Goal: Task Accomplishment & Management: Use online tool/utility

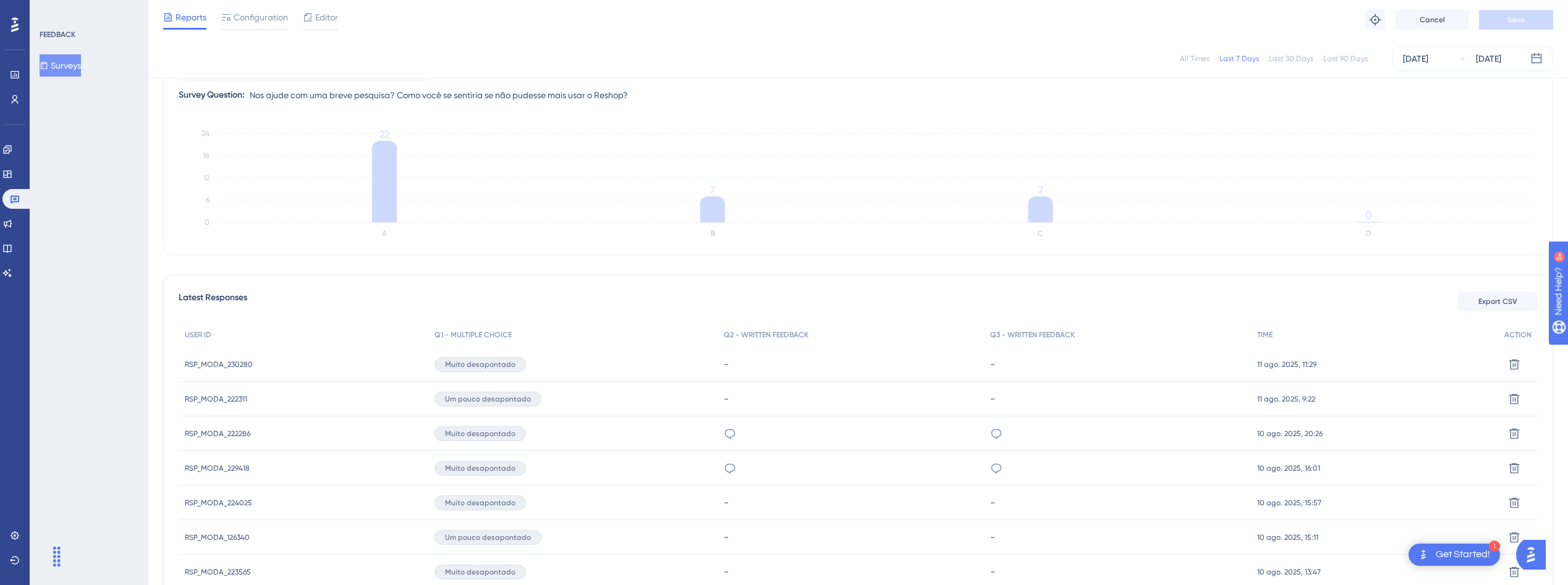
scroll to position [154, 0]
click at [209, 364] on span "RSP_MODA_230280" at bounding box center [219, 364] width 68 height 10
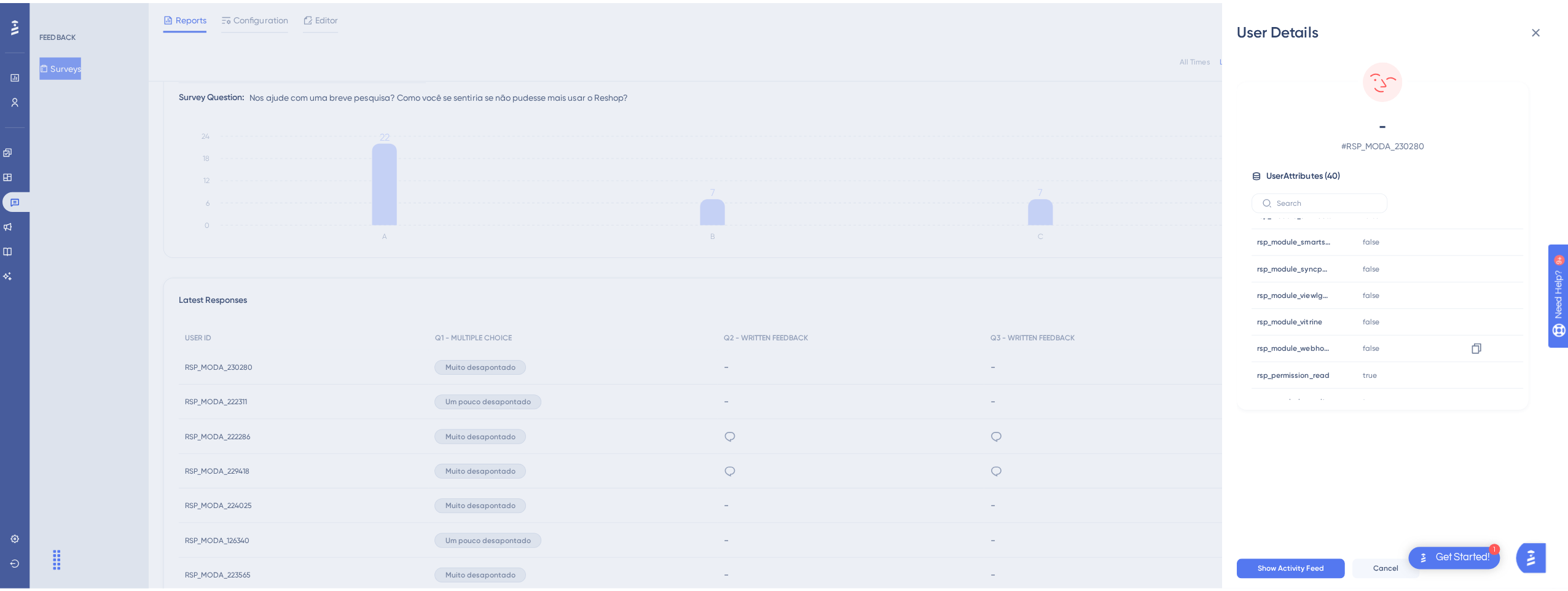
scroll to position [643, 0]
click at [1528, 31] on icon at bounding box center [1528, 30] width 8 height 8
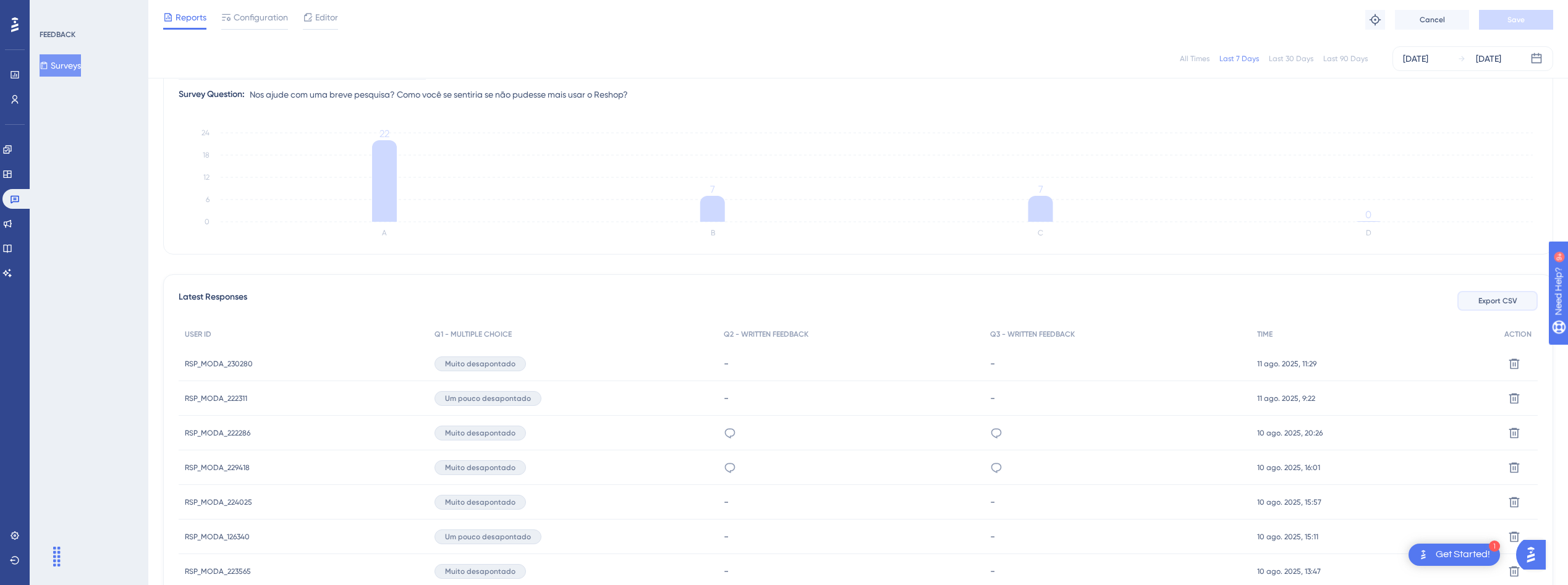
click at [1480, 303] on span "Export CSV" at bounding box center [1497, 301] width 39 height 10
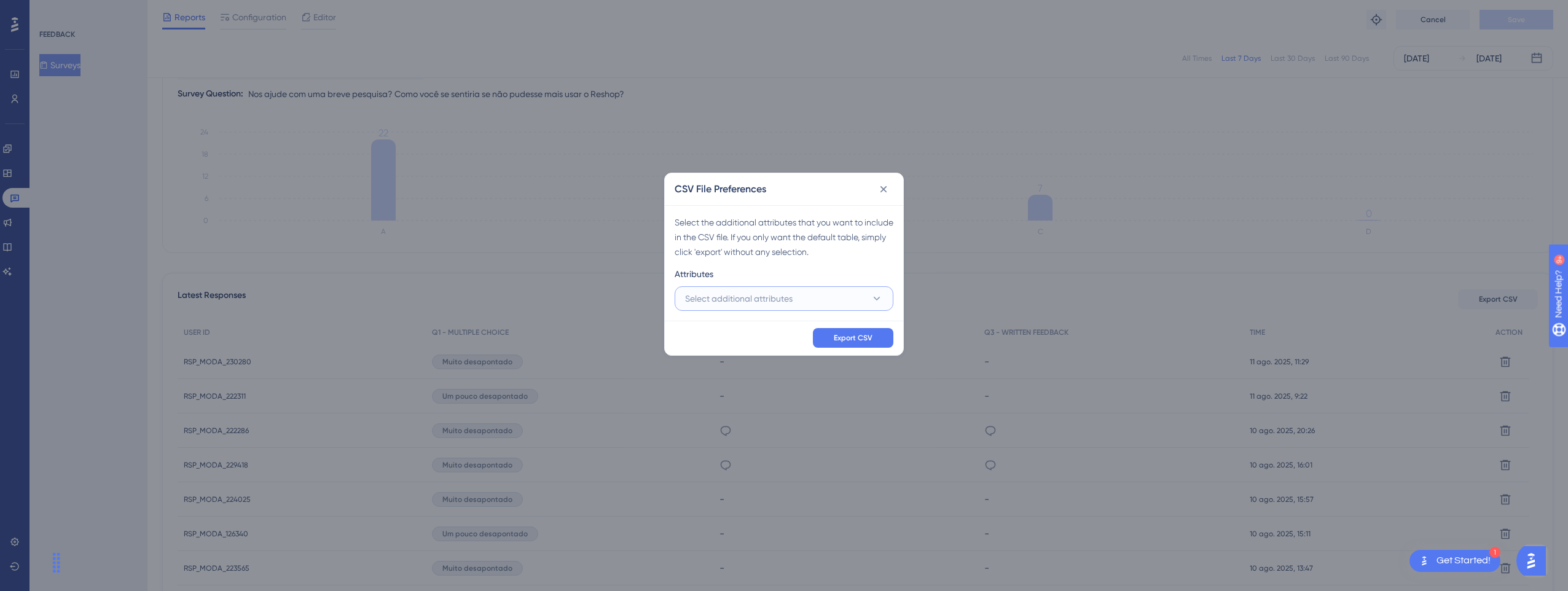
click at [771, 297] on span "Select additional attributes" at bounding box center [739, 299] width 107 height 15
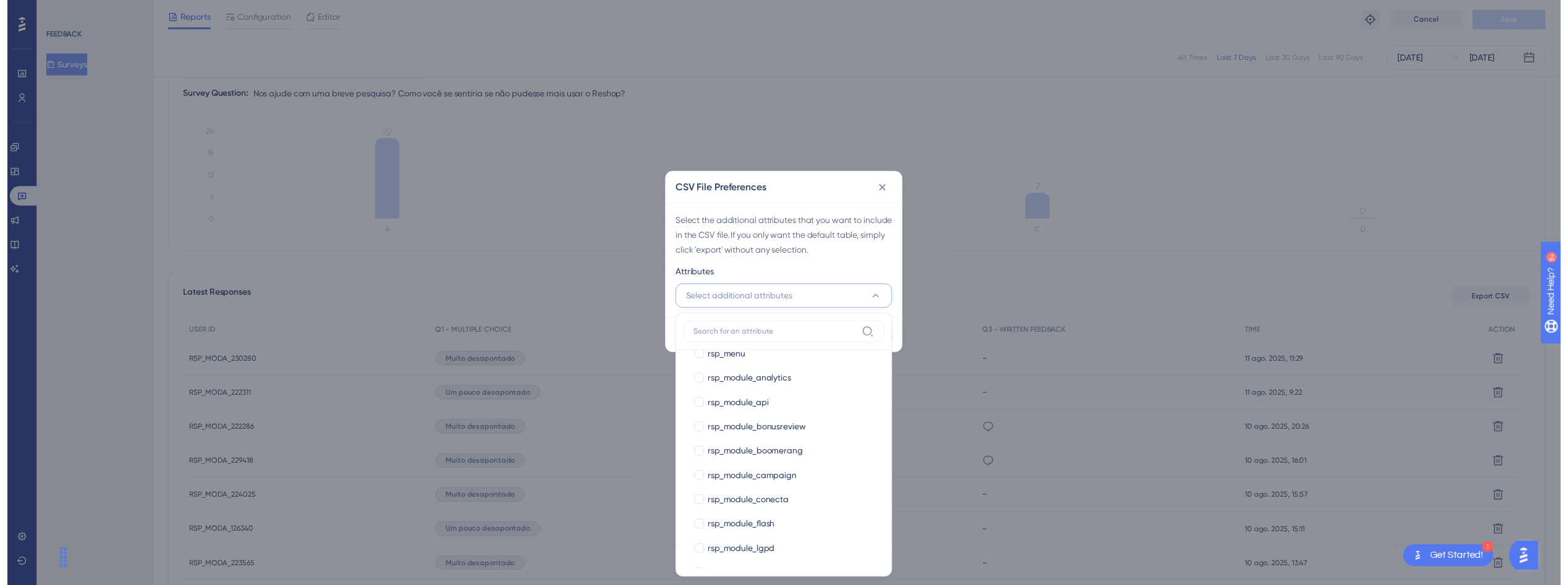
scroll to position [0, 0]
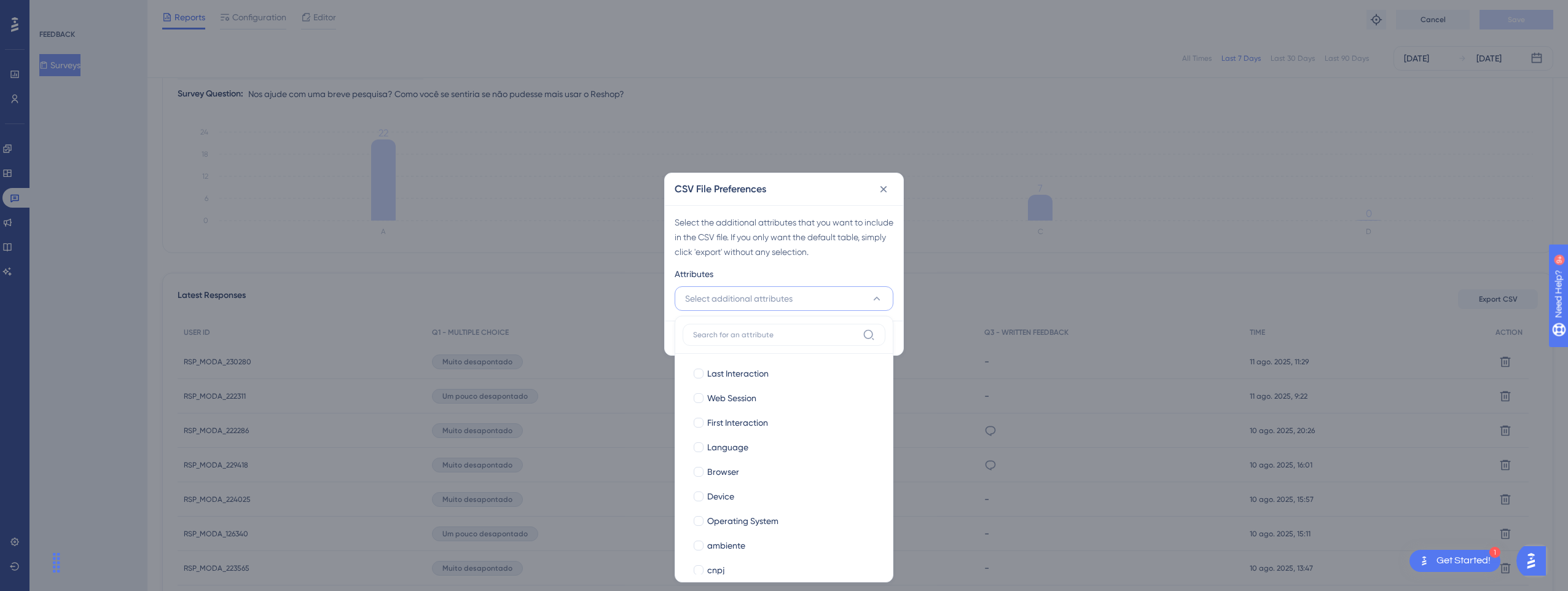
click at [784, 265] on div "Select the additional attributes that you want to include in the CSV file. If y…" at bounding box center [784, 263] width 239 height 116
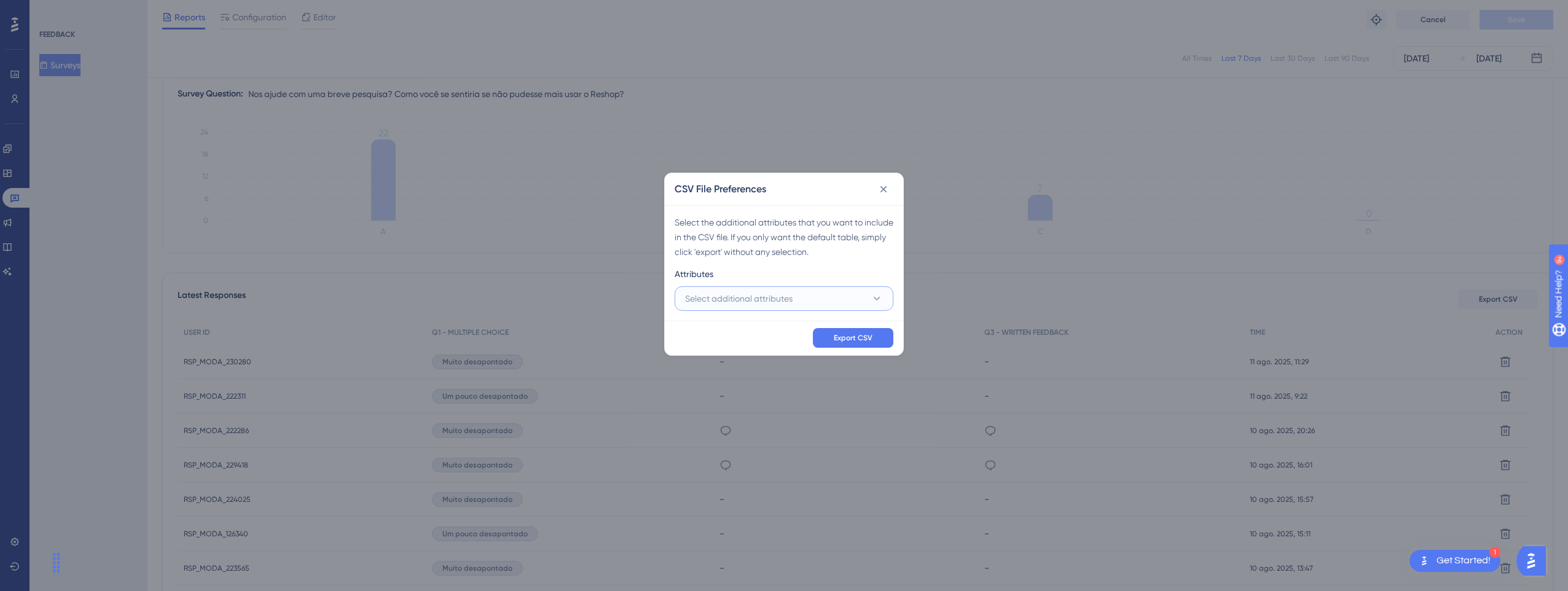
click at [775, 297] on span "Select additional attributes" at bounding box center [739, 299] width 107 height 15
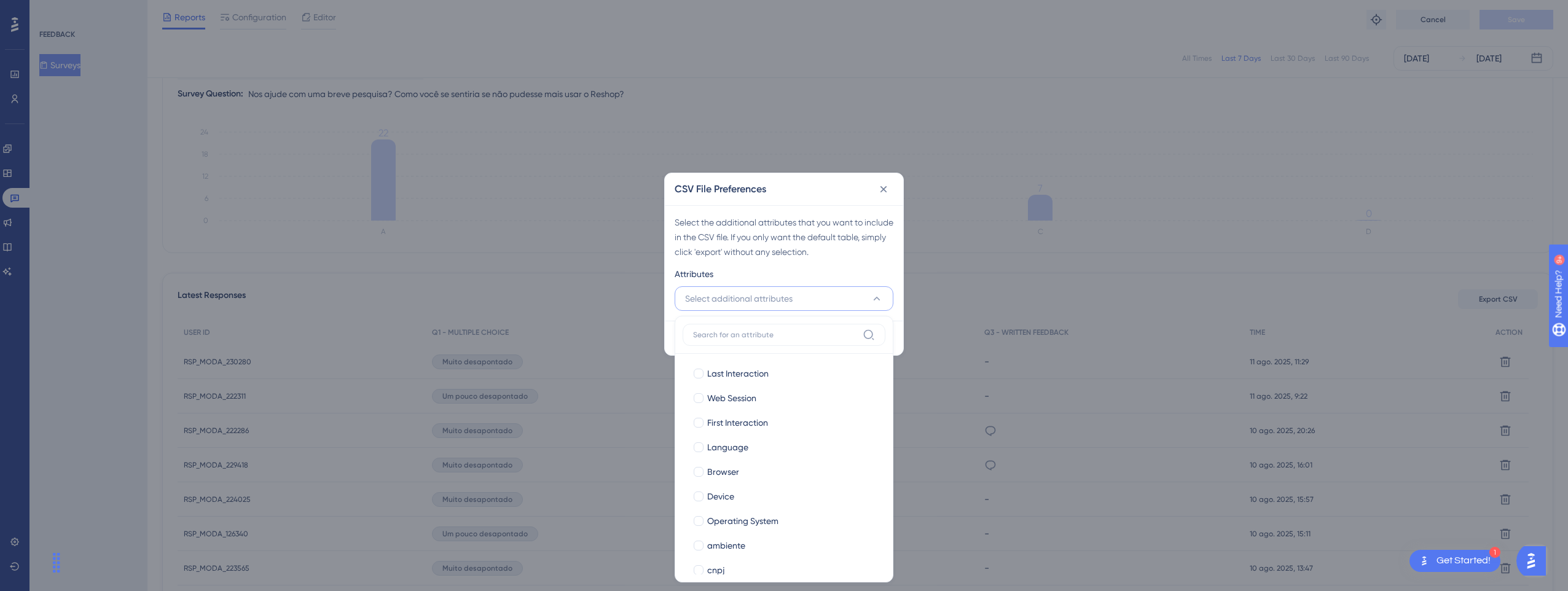
click at [775, 297] on span "Select additional attributes" at bounding box center [739, 299] width 107 height 15
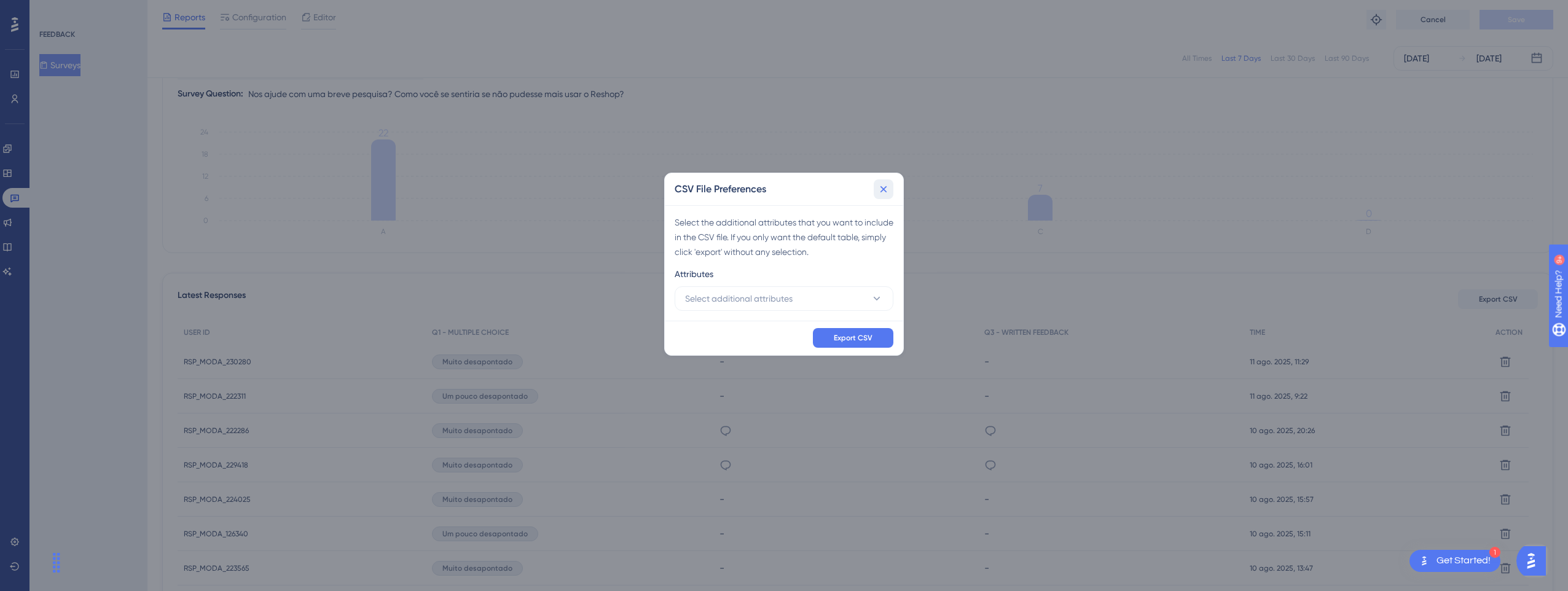
click at [884, 191] on icon at bounding box center [883, 189] width 12 height 12
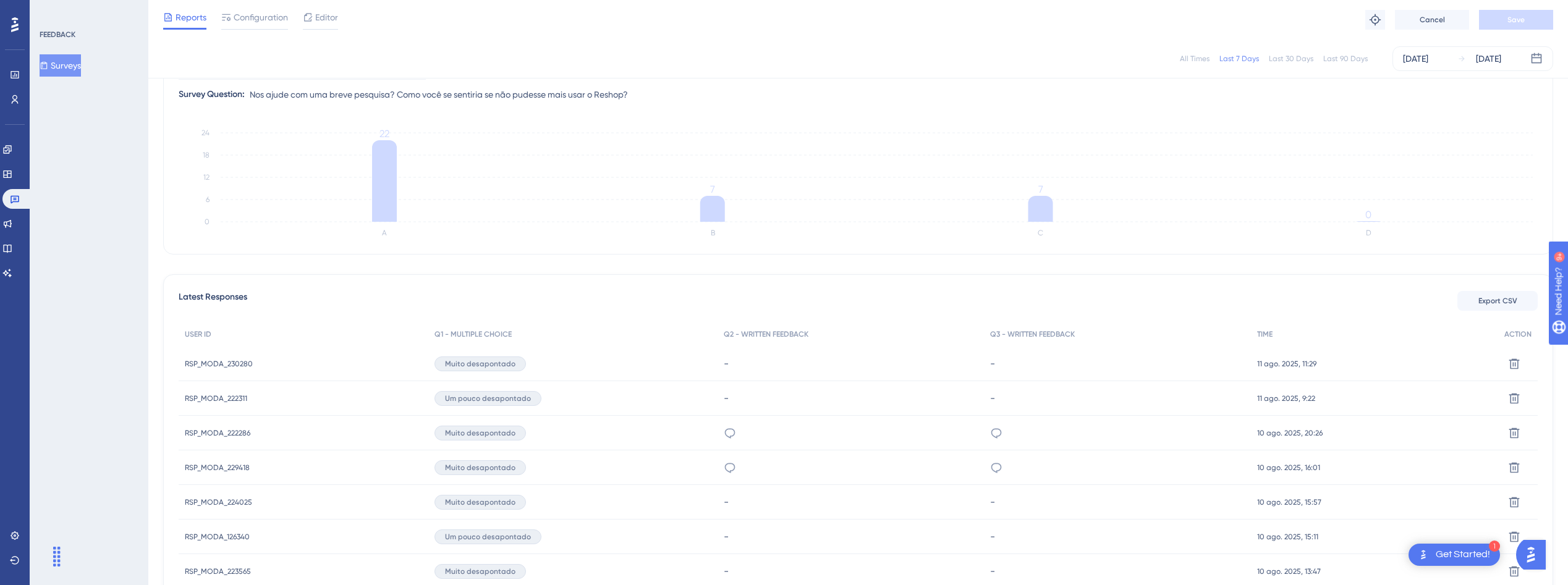
click at [205, 365] on span "RSP_MODA_230280" at bounding box center [219, 364] width 68 height 10
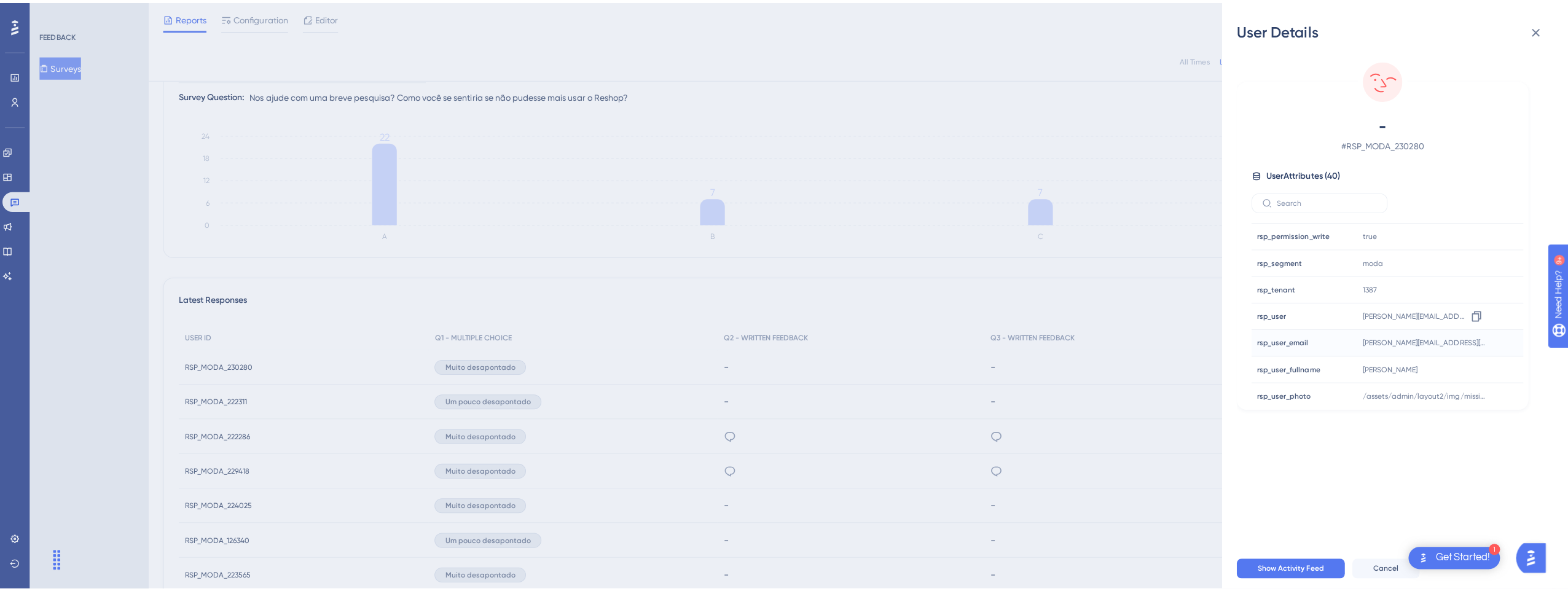
scroll to position [825, 0]
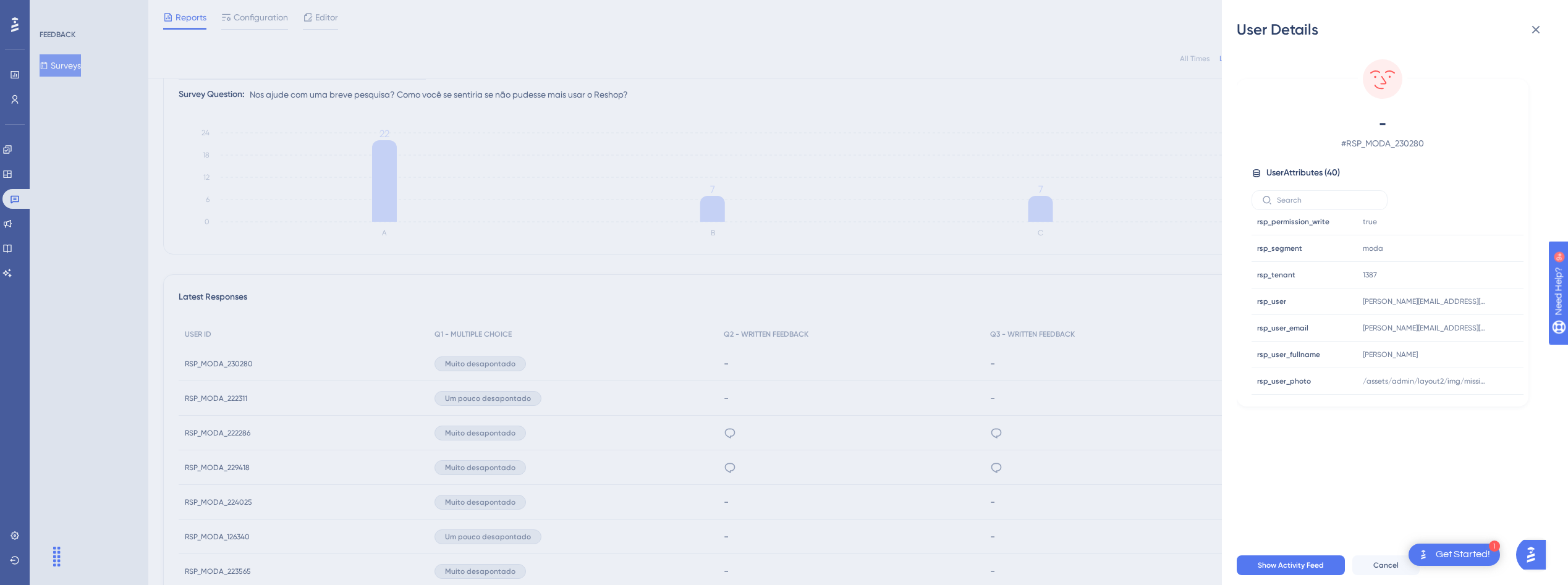
click at [1172, 285] on div "User Details - # RSP_MODA_230280 User Attributes ( 40 ) Email Email - Signup Si…" at bounding box center [784, 292] width 1568 height 585
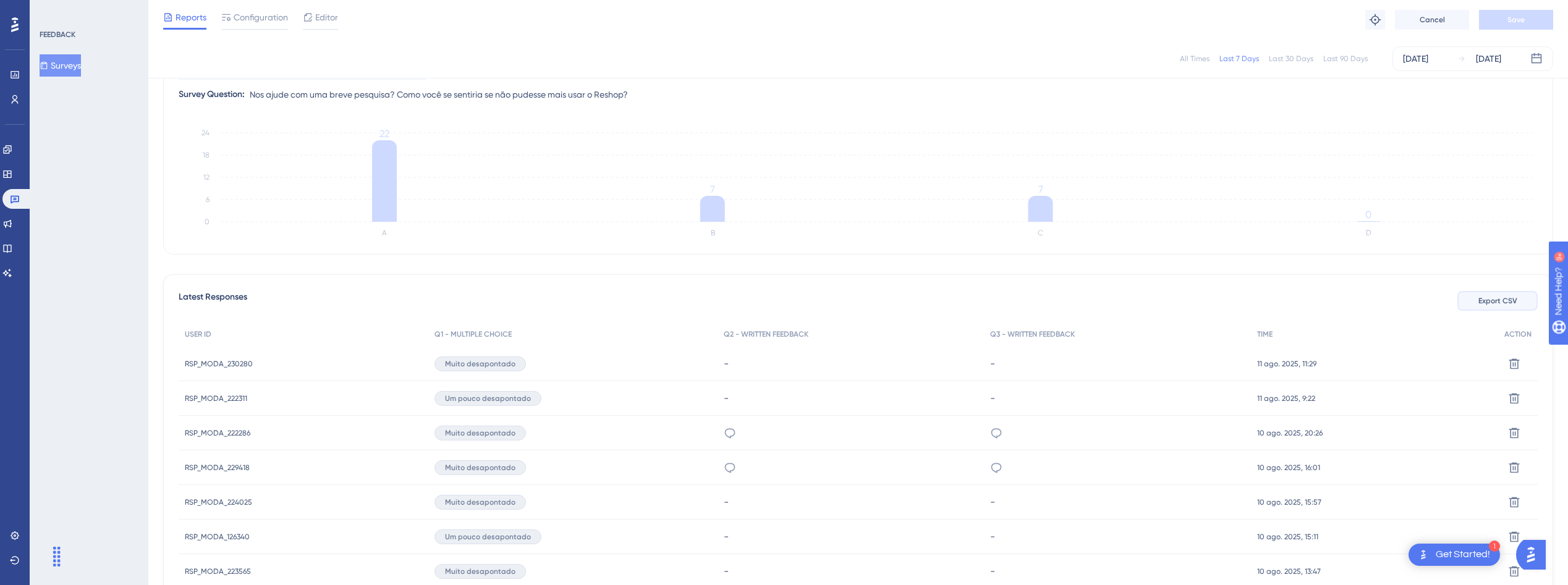
click at [1494, 305] on span "Export CSV" at bounding box center [1497, 301] width 39 height 10
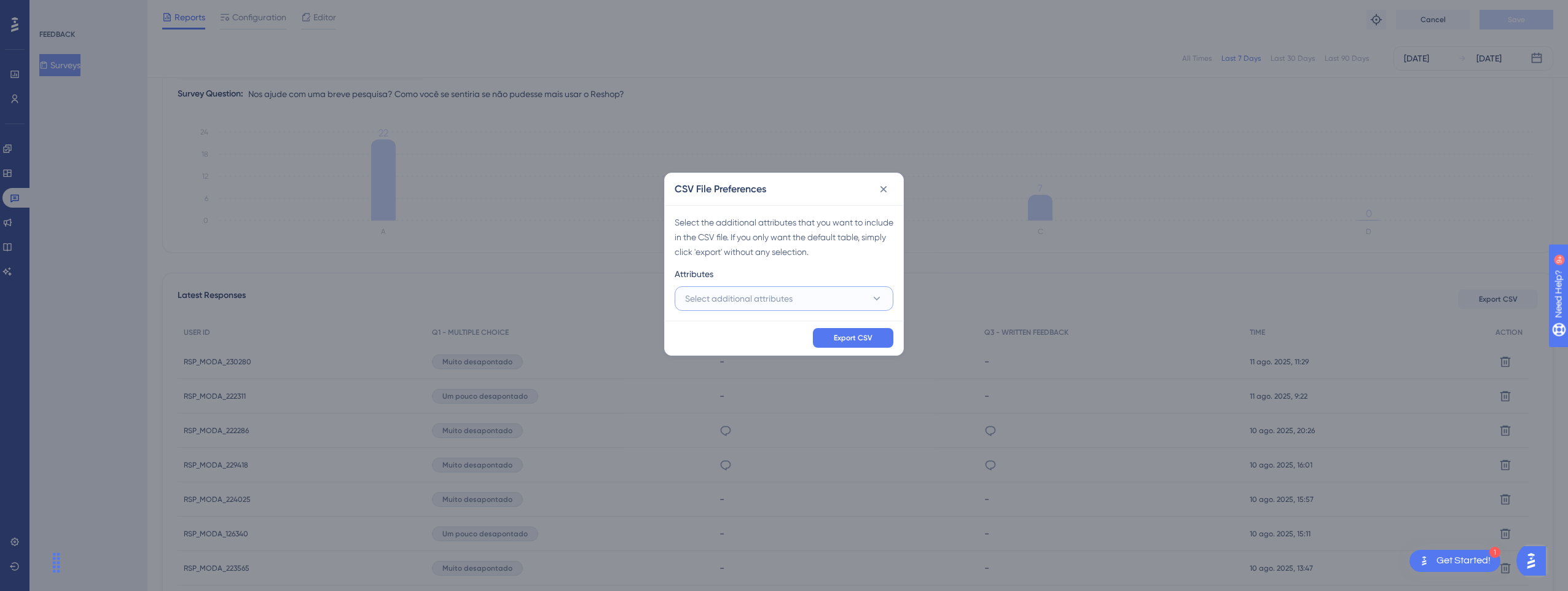
click at [858, 292] on button "Select additional attributes" at bounding box center [783, 299] width 219 height 25
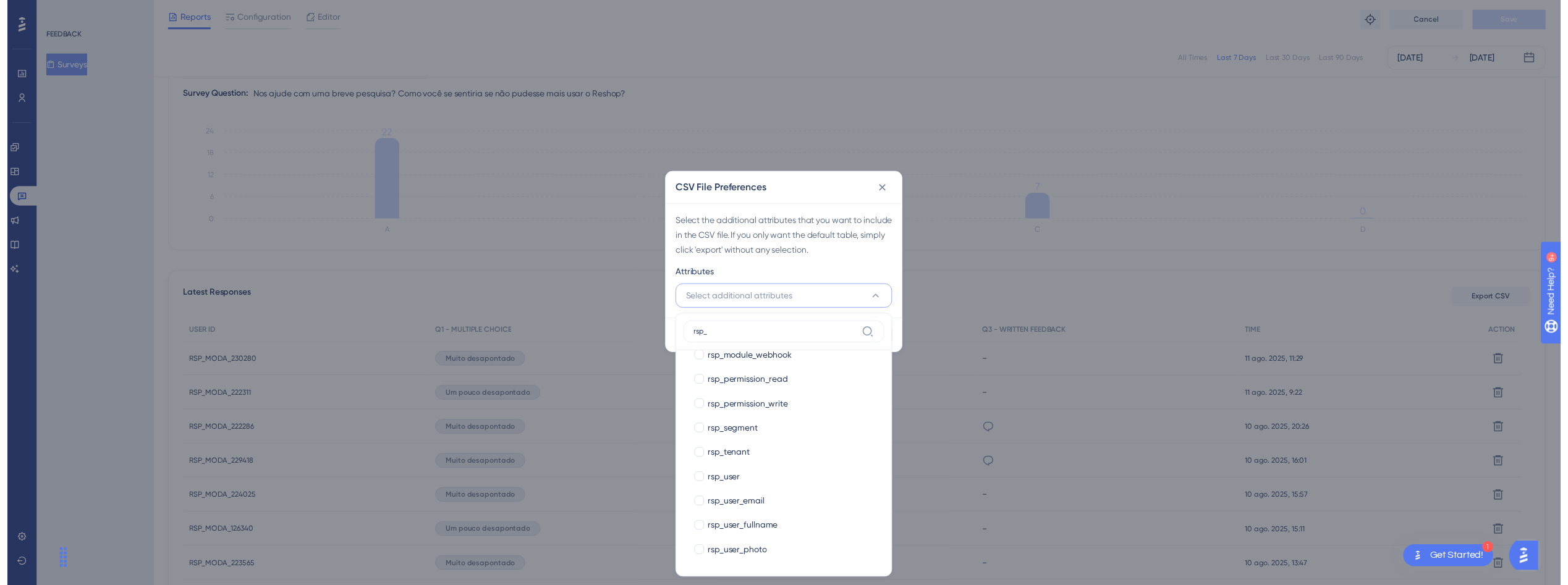
scroll to position [514, 0]
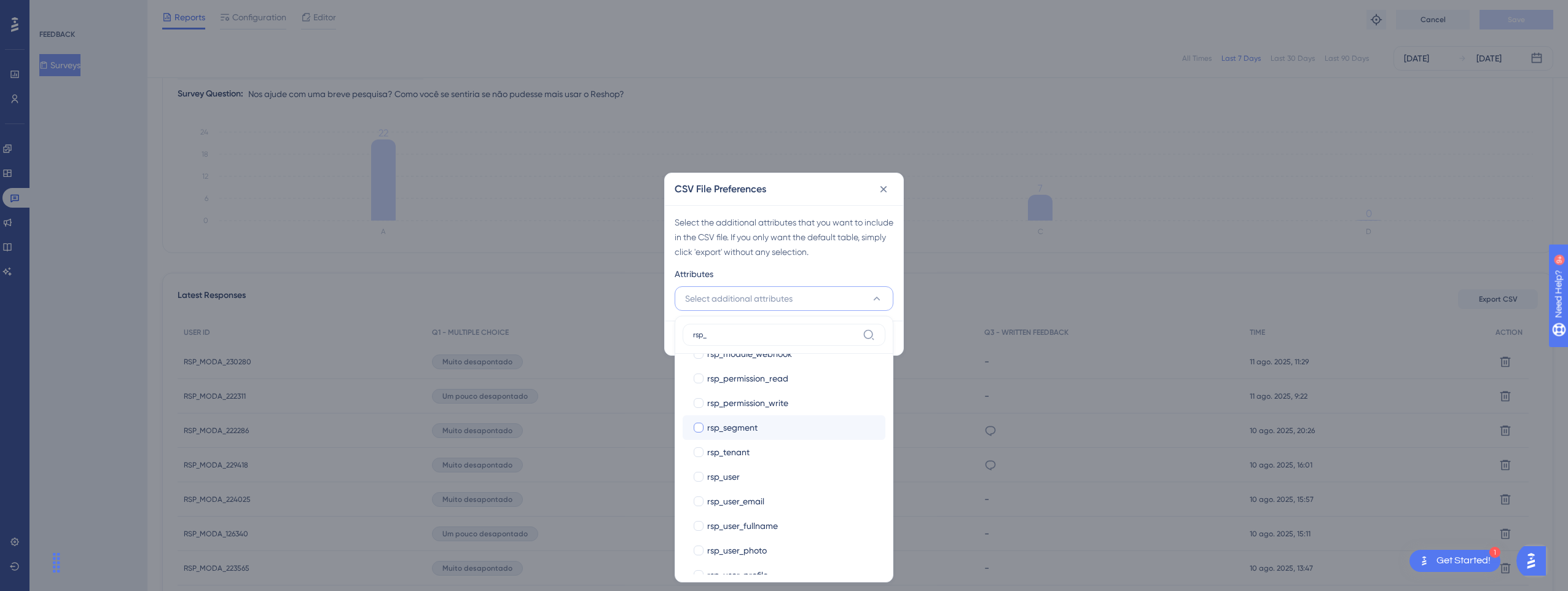
type input "rsp_"
click at [699, 430] on div at bounding box center [699, 428] width 10 height 10
checkbox input "true"
click at [697, 451] on div at bounding box center [699, 452] width 10 height 10
checkbox input "true"
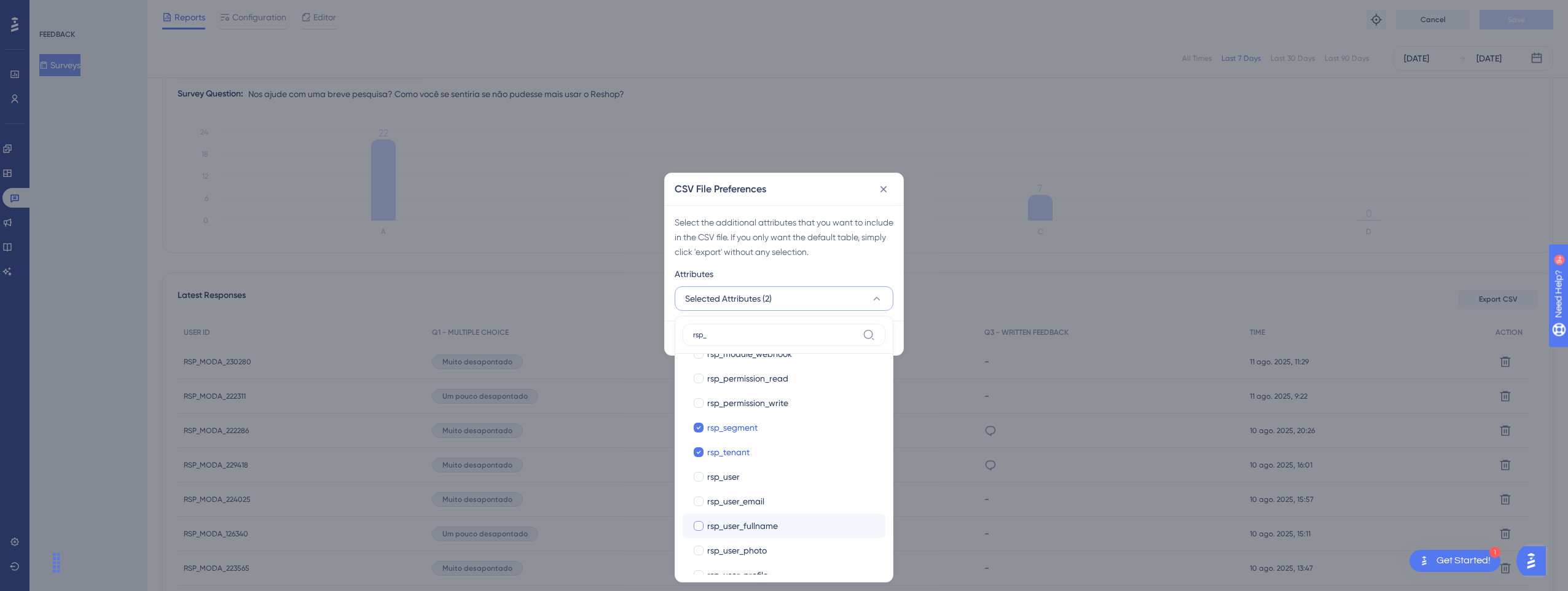
click at [698, 526] on div at bounding box center [699, 526] width 10 height 10
checkbox input "true"
click at [698, 477] on div at bounding box center [699, 477] width 10 height 10
checkbox input "true"
click at [697, 500] on div at bounding box center [699, 502] width 10 height 10
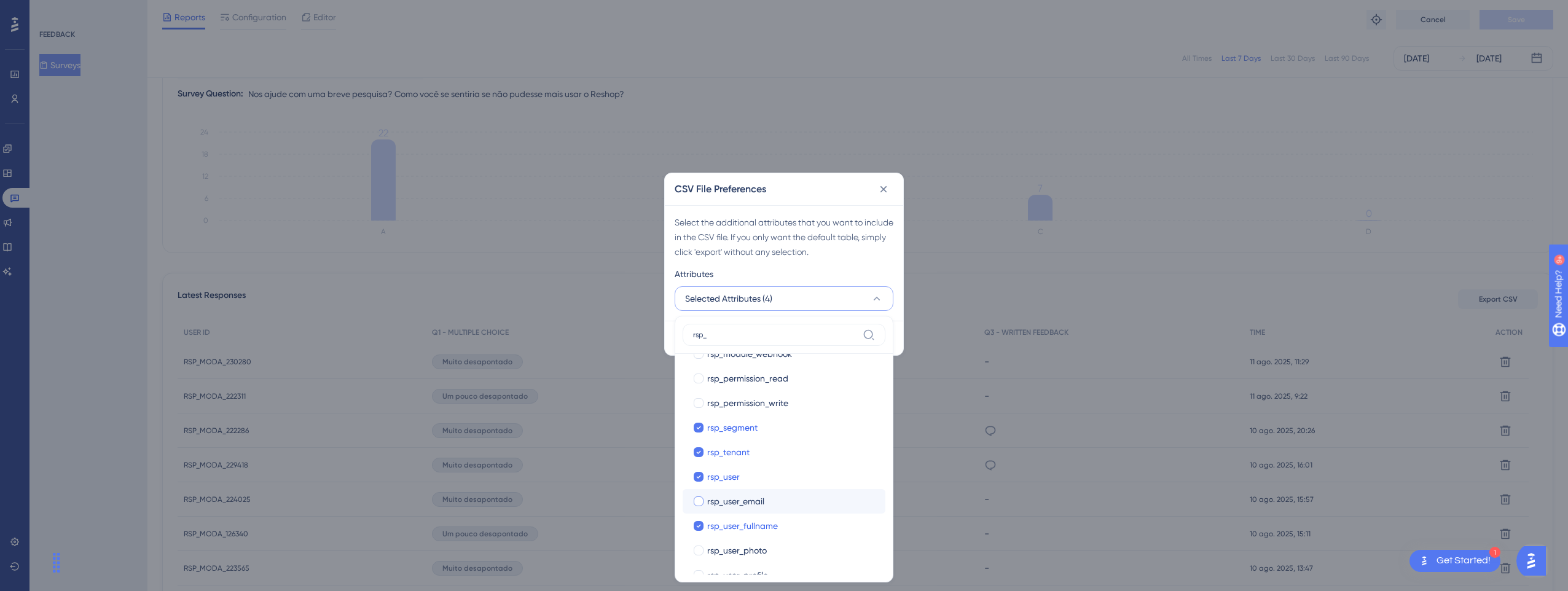
checkbox input "true"
click at [810, 267] on div "Attributes" at bounding box center [783, 277] width 219 height 20
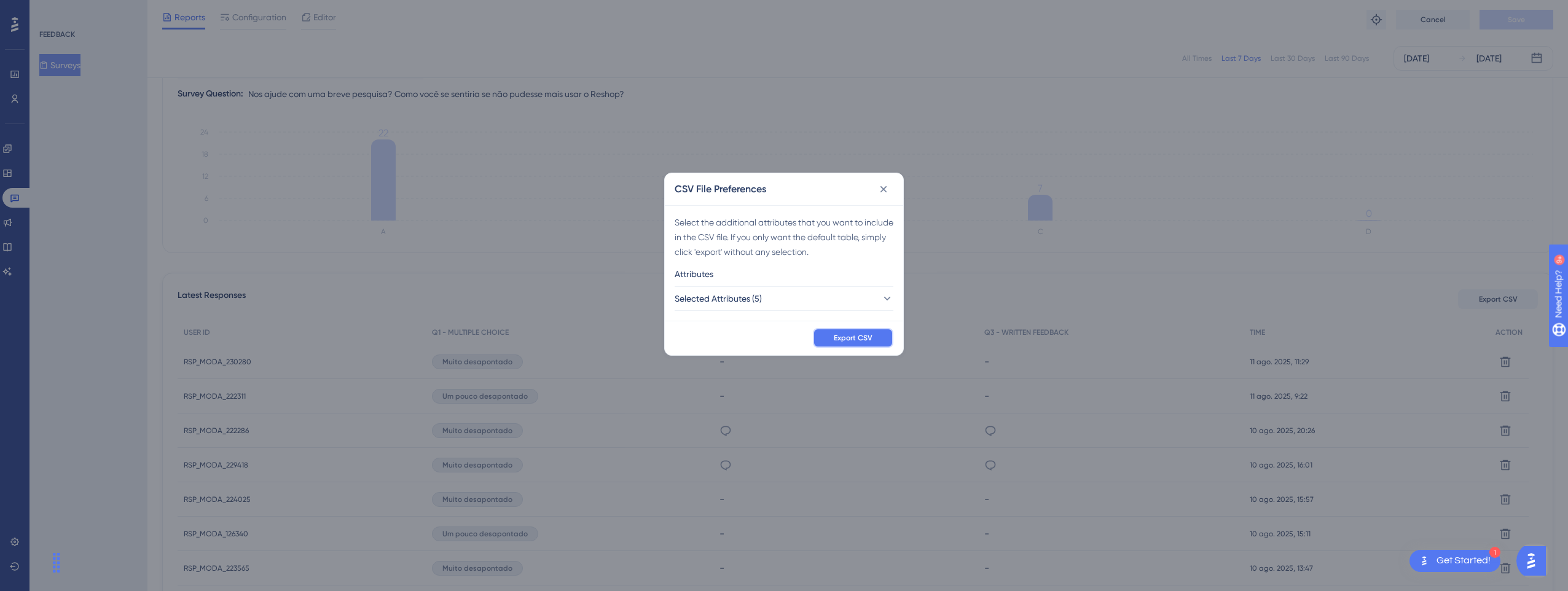
click at [845, 335] on span "Export CSV" at bounding box center [852, 338] width 39 height 10
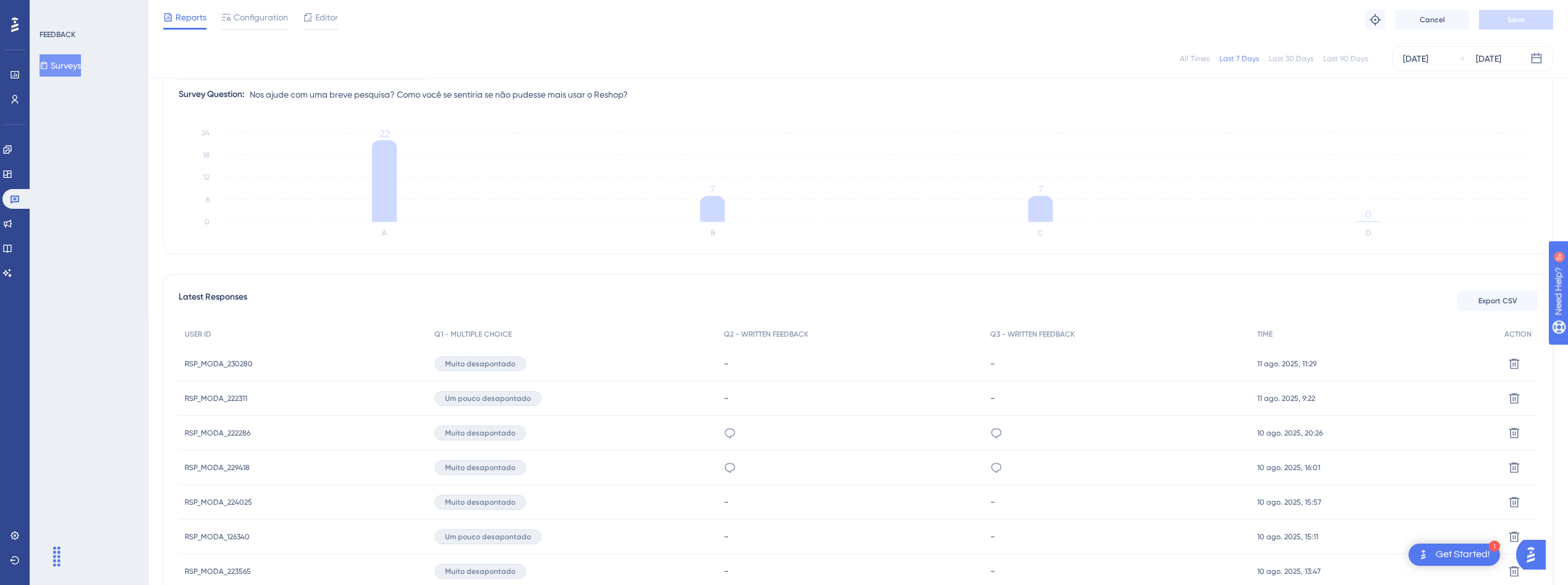
scroll to position [154, 9]
